Goal: Task Accomplishment & Management: Manage account settings

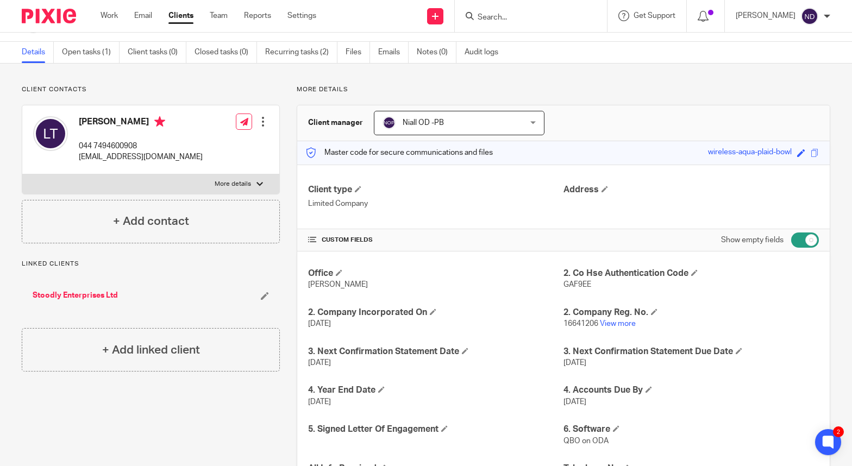
scroll to position [30, 0]
drag, startPoint x: 492, startPoint y: 16, endPoint x: 498, endPoint y: 16, distance: 6.5
click at [494, 16] on input "Search" at bounding box center [525, 18] width 98 height 10
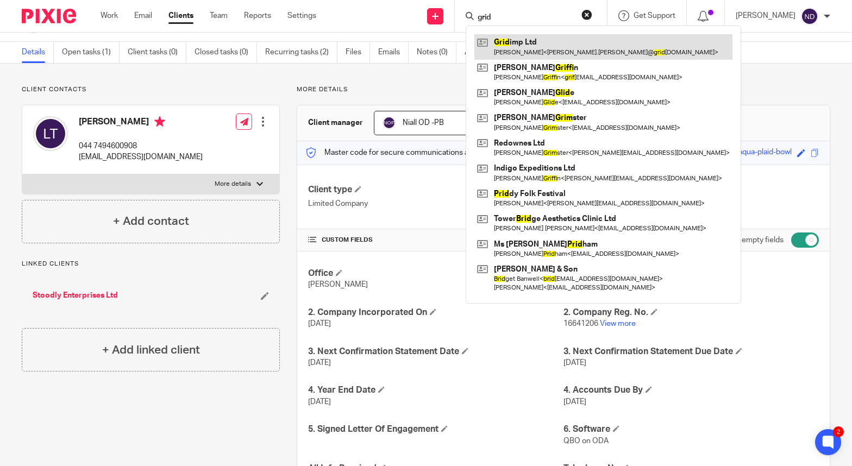
type input "grid"
click at [536, 46] on link at bounding box center [603, 46] width 258 height 25
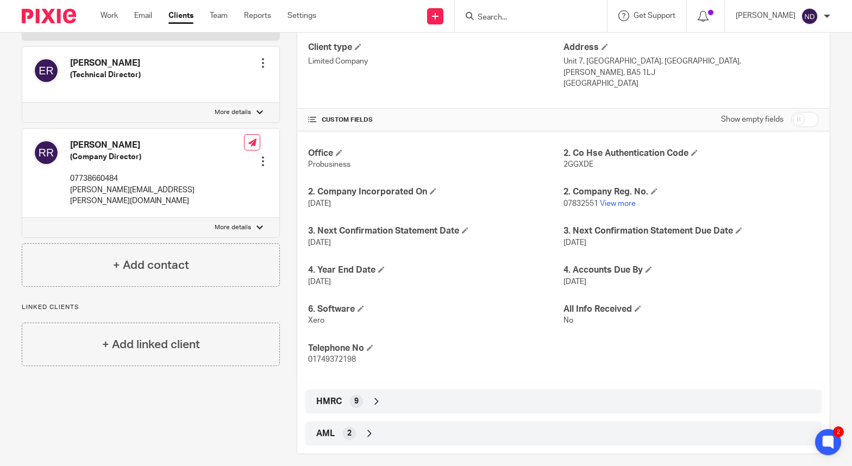
scroll to position [183, 0]
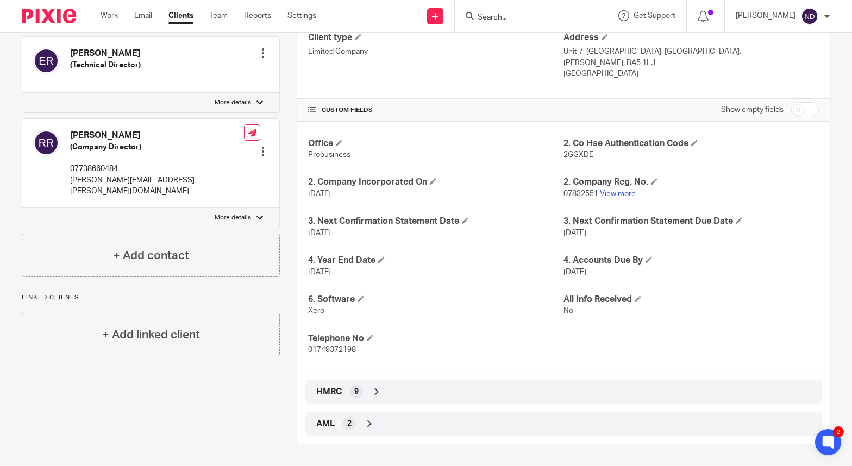
click at [376, 392] on icon at bounding box center [376, 391] width 11 height 11
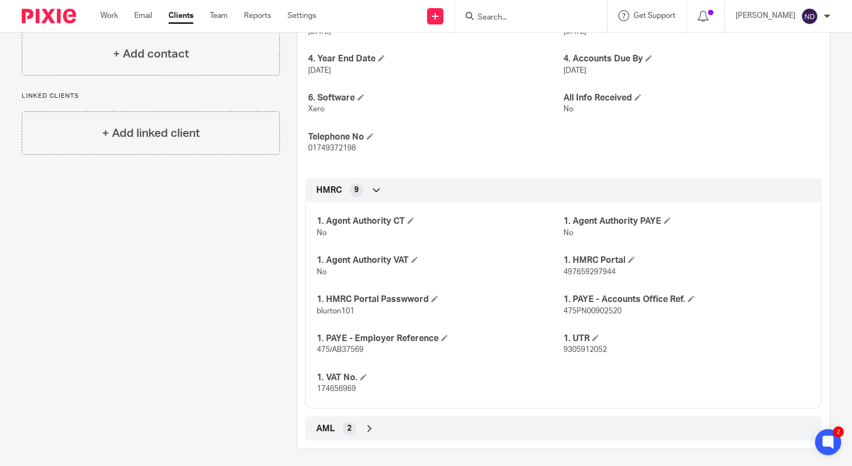
scroll to position [390, 0]
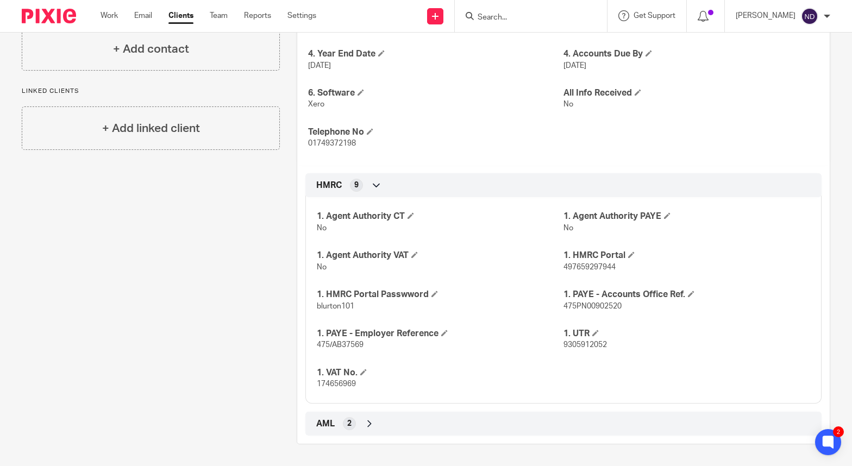
click at [617, 270] on p "497659297944" at bounding box center [686, 267] width 247 height 11
drag, startPoint x: 616, startPoint y: 266, endPoint x: 558, endPoint y: 275, distance: 57.9
click at [563, 267] on p "497659297944" at bounding box center [686, 267] width 247 height 11
copy span "497659297944"
drag, startPoint x: 350, startPoint y: 306, endPoint x: 310, endPoint y: 307, distance: 39.7
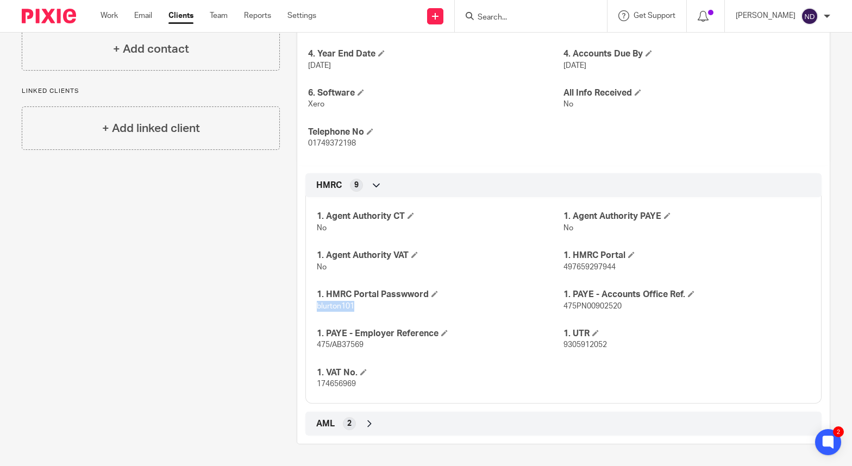
click at [311, 307] on div "1. Agent Authority CT No 1. Agent Authority PAYE No 1. Agent Authority VAT No 1…" at bounding box center [563, 296] width 516 height 215
copy span "blurton101"
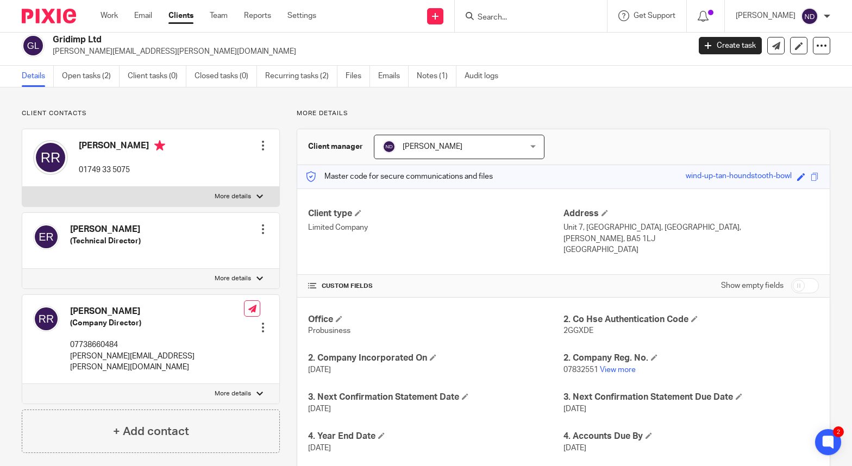
scroll to position [0, 0]
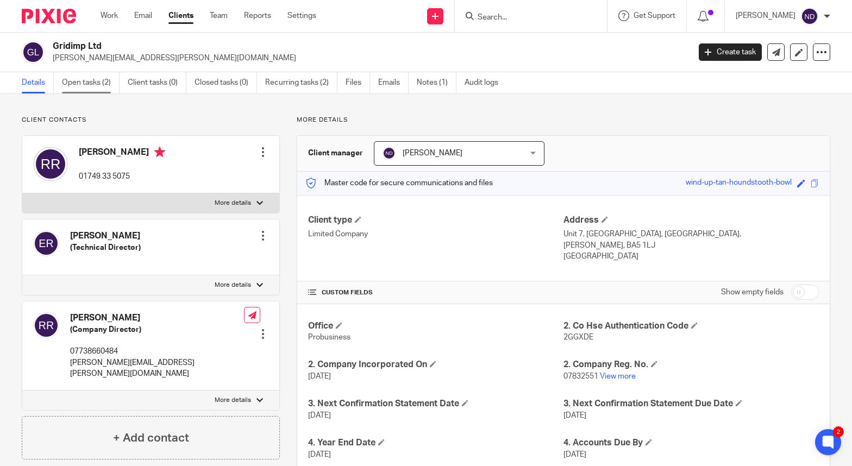
click at [77, 79] on link "Open tasks (2)" at bounding box center [91, 82] width 58 height 21
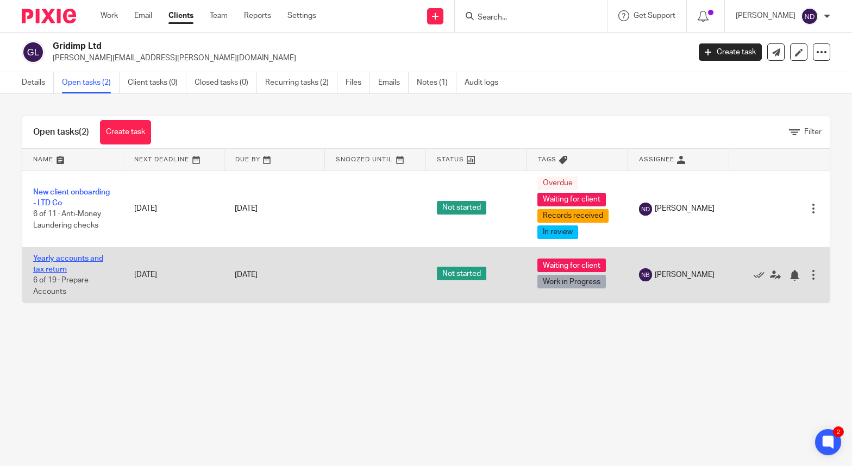
click at [56, 259] on link "Yearly accounts and tax return" at bounding box center [68, 264] width 70 height 18
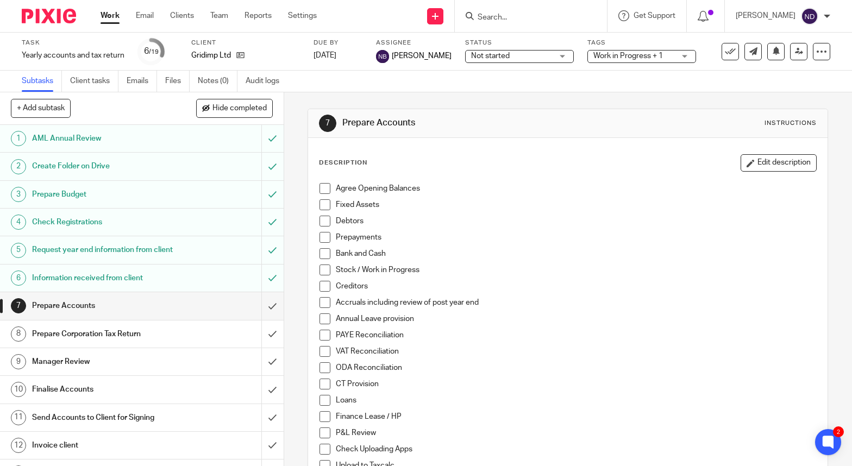
scroll to position [10, 0]
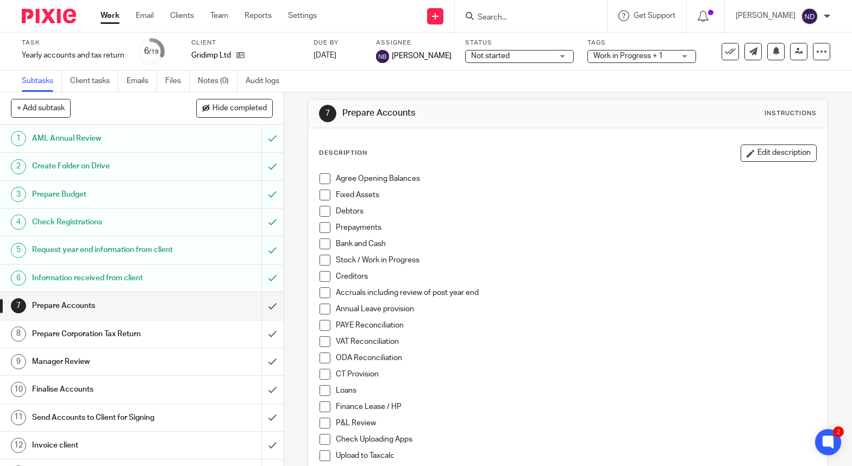
click at [499, 54] on span "Not started" at bounding box center [511, 56] width 81 height 11
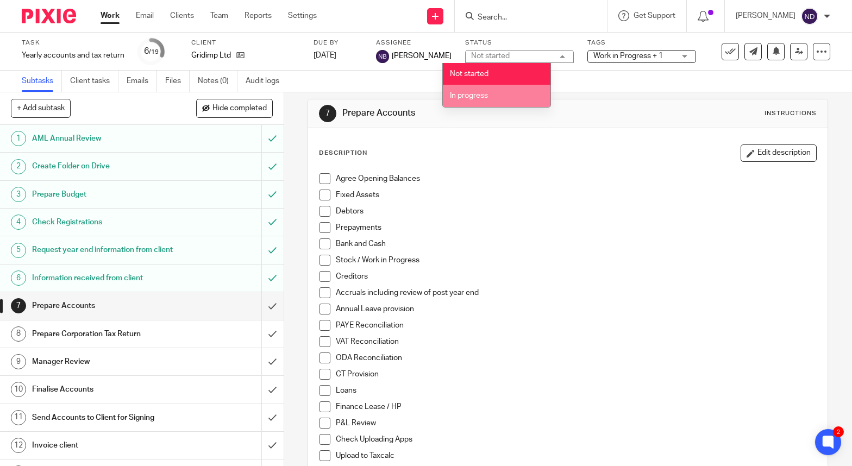
click at [493, 95] on li "In progress" at bounding box center [497, 96] width 108 height 22
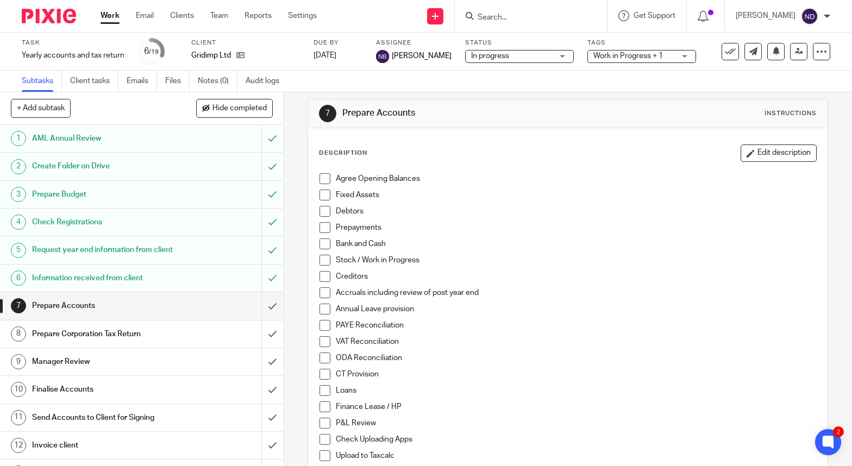
drag, startPoint x: 530, startPoint y: 327, endPoint x: 526, endPoint y: 342, distance: 15.3
click at [530, 327] on p "PAYE Reconciliation" at bounding box center [576, 325] width 480 height 11
